Goal: Task Accomplishment & Management: Use online tool/utility

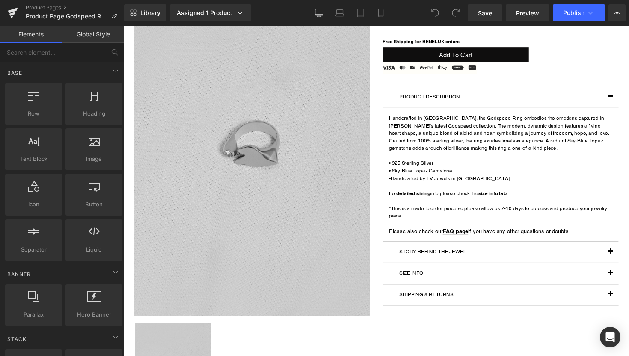
scroll to position [104, 0]
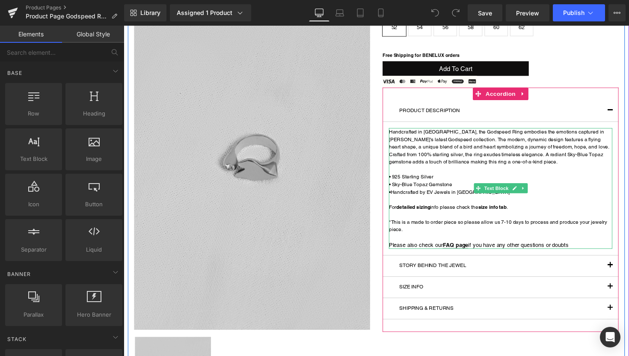
click at [445, 220] on p at bounding box center [509, 219] width 229 height 8
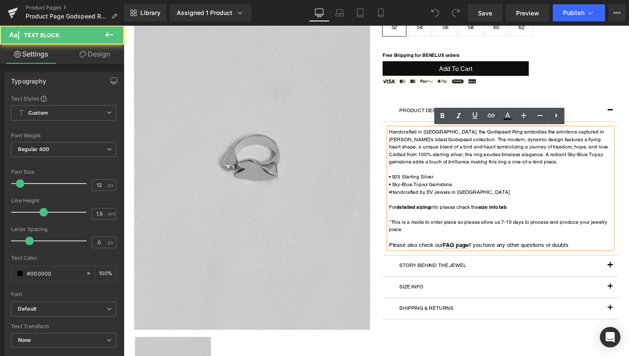
click at [511, 228] on p "*This is a made to order piece so please allow us 7-10 days to process and prod…" at bounding box center [509, 230] width 229 height 15
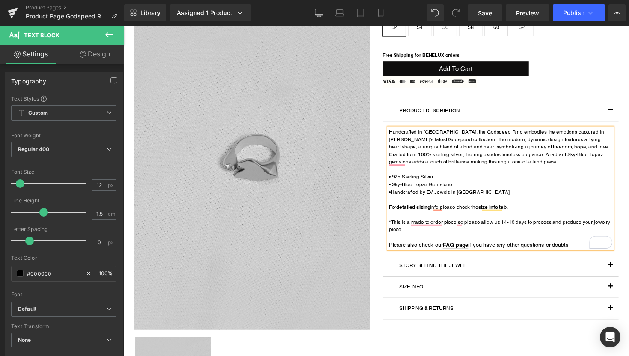
click at [521, 227] on p "*This is a made to order piece so please allow us 14-10 days to process and pro…" at bounding box center [509, 230] width 229 height 15
click at [566, 8] on button "Publish" at bounding box center [579, 12] width 52 height 17
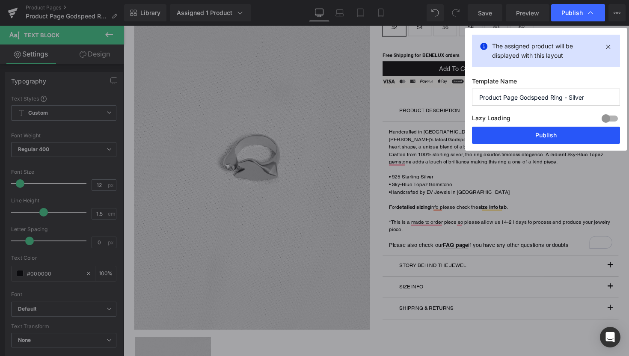
click at [513, 135] on button "Publish" at bounding box center [546, 135] width 148 height 17
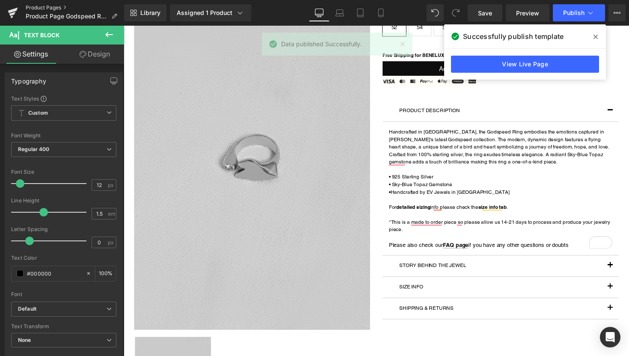
click at [53, 9] on link "Product Pages" at bounding box center [75, 7] width 98 height 7
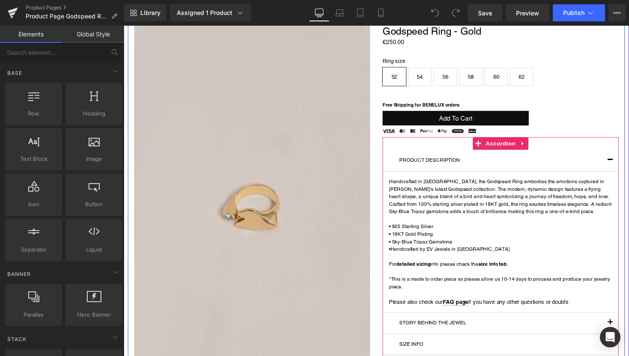
scroll to position [54, 0]
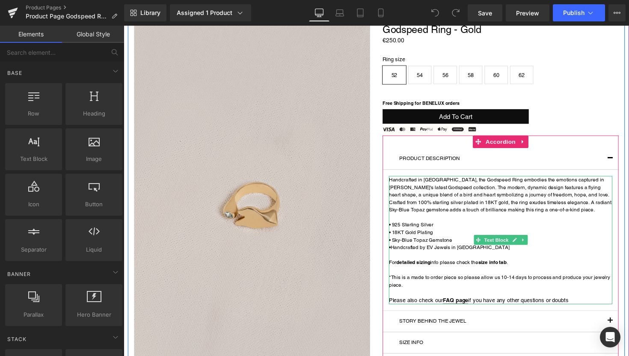
click at [511, 284] on p "*This is a made to order piece so please allow us 10-14 days to process and pro…" at bounding box center [509, 287] width 229 height 15
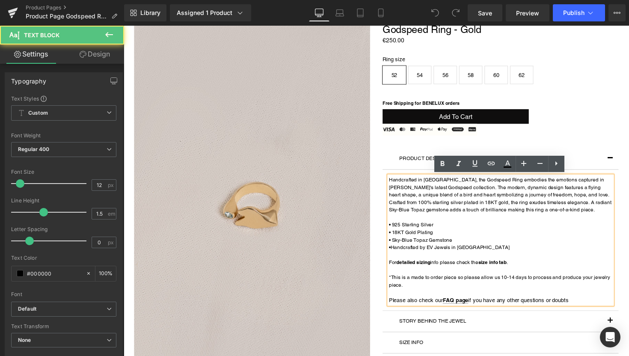
click at [512, 284] on p "*This is a made to order piece so please allow us 10-14 days to process and pro…" at bounding box center [509, 287] width 229 height 15
